Goal: Book appointment/travel/reservation

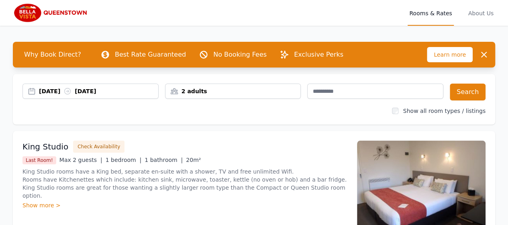
click at [32, 90] on div "[DATE] [DATE]" at bounding box center [90, 91] width 135 height 8
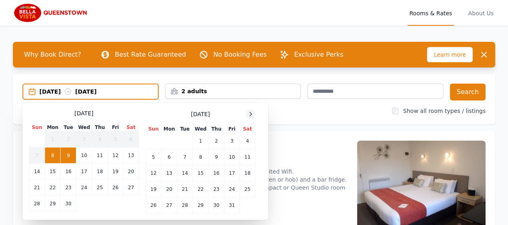
click at [249, 114] on icon at bounding box center [250, 114] width 6 height 6
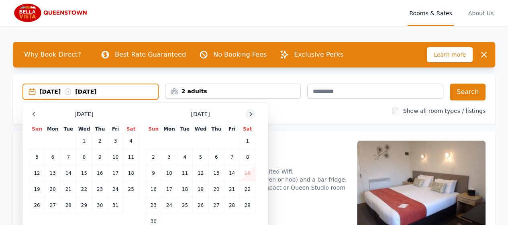
click at [249, 114] on icon at bounding box center [250, 114] width 6 height 6
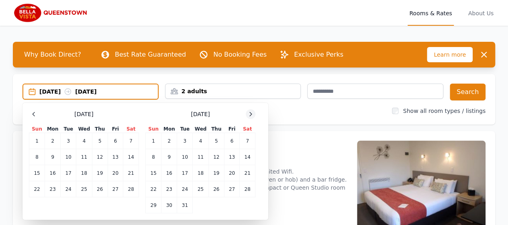
click at [249, 114] on icon at bounding box center [250, 114] width 6 height 6
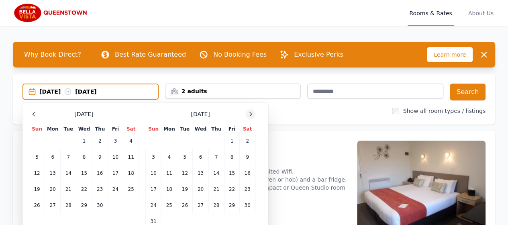
click at [249, 114] on icon at bounding box center [250, 114] width 6 height 6
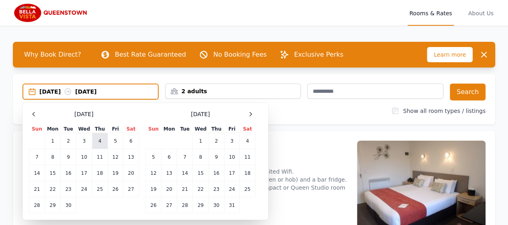
click at [99, 143] on td "4" at bounding box center [100, 141] width 16 height 16
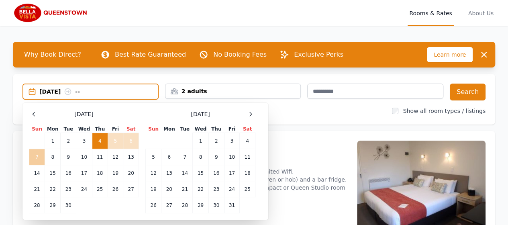
click at [39, 156] on td "7" at bounding box center [37, 157] width 16 height 16
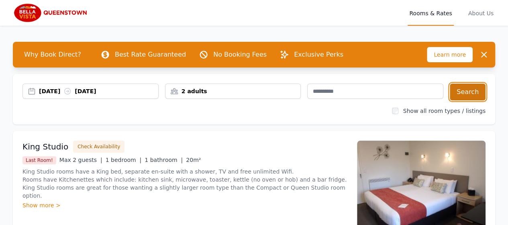
click at [473, 93] on button "Search" at bounding box center [468, 92] width 36 height 17
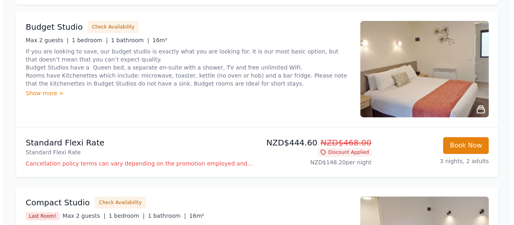
scroll to position [121, 0]
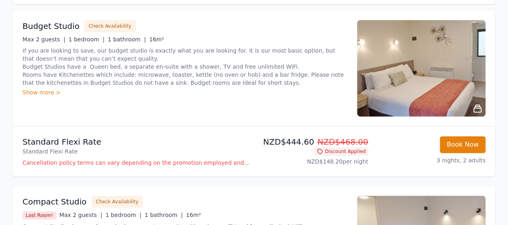
click at [478, 109] on icon at bounding box center [478, 109] width 10 height 10
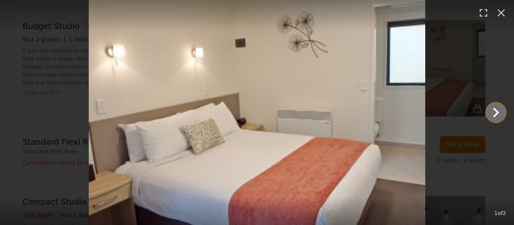
click at [492, 114] on icon "Show slide 2 of 2" at bounding box center [496, 112] width 19 height 19
